Goal: Find specific page/section: Find specific page/section

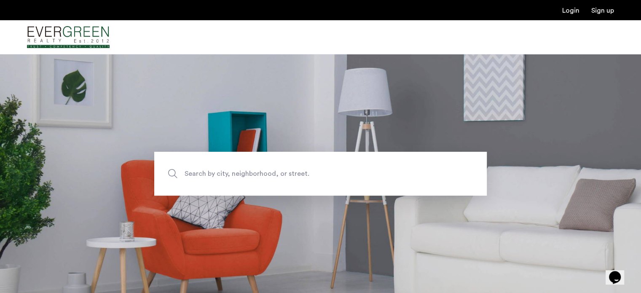
click at [298, 171] on span "Search by city, neighborhood, or street." at bounding box center [301, 173] width 233 height 11
click at [298, 171] on input "Search by city, neighborhood, or street." at bounding box center [320, 174] width 333 height 44
type input "**********"
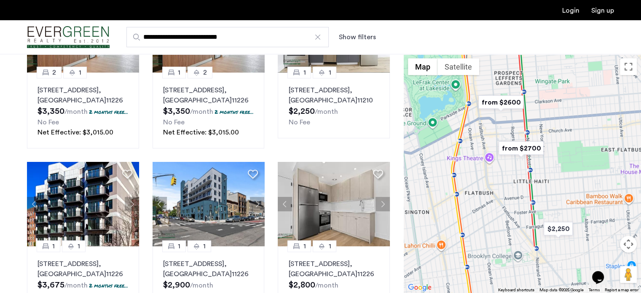
scroll to position [481, 0]
click at [515, 102] on img "from $2600" at bounding box center [501, 102] width 52 height 19
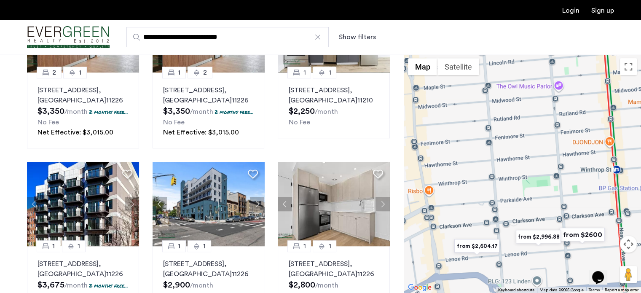
drag, startPoint x: 531, startPoint y: 94, endPoint x: 541, endPoint y: 176, distance: 83.2
click at [541, 176] on div "To navigate, press the arrow keys." at bounding box center [522, 173] width 237 height 239
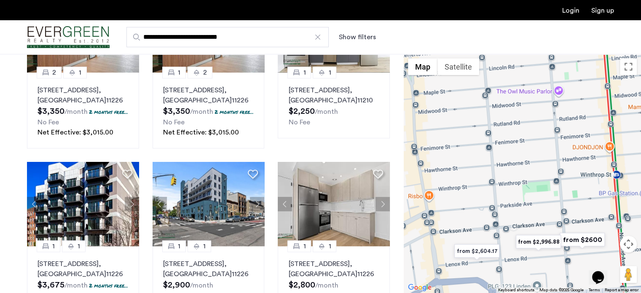
click at [77, 40] on img "Cazamio Logo" at bounding box center [68, 38] width 83 height 32
